Goal: Navigation & Orientation: Find specific page/section

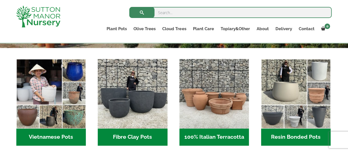
scroll to position [168, 0]
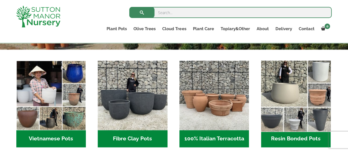
click at [293, 75] on img "Visit product category Resin Bonded Pots" at bounding box center [295, 95] width 73 height 73
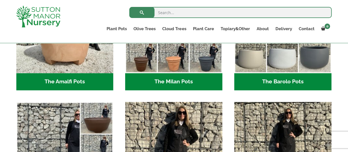
scroll to position [212, 0]
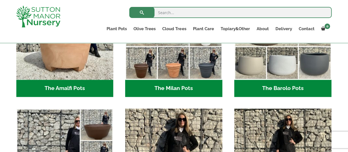
click at [289, 87] on h2 "The Barolo Pots (36)" at bounding box center [282, 88] width 97 height 17
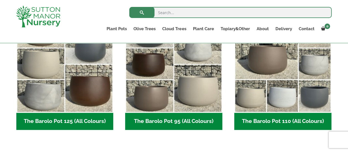
scroll to position [296, 0]
